Goal: Task Accomplishment & Management: Use online tool/utility

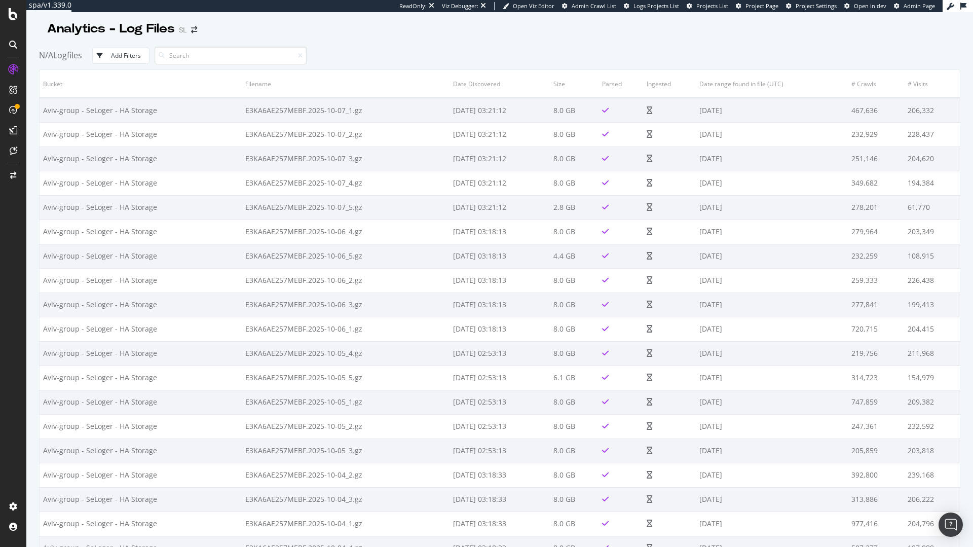
drag, startPoint x: 0, startPoint y: 0, endPoint x: 454, endPoint y: 45, distance: 456.4
click at [454, 44] on div "Analytics - Log Files SL N/A Logfiles Add Filters Bucket Filename Date Discover…" at bounding box center [499, 279] width 947 height 535
